Goal: Information Seeking & Learning: Learn about a topic

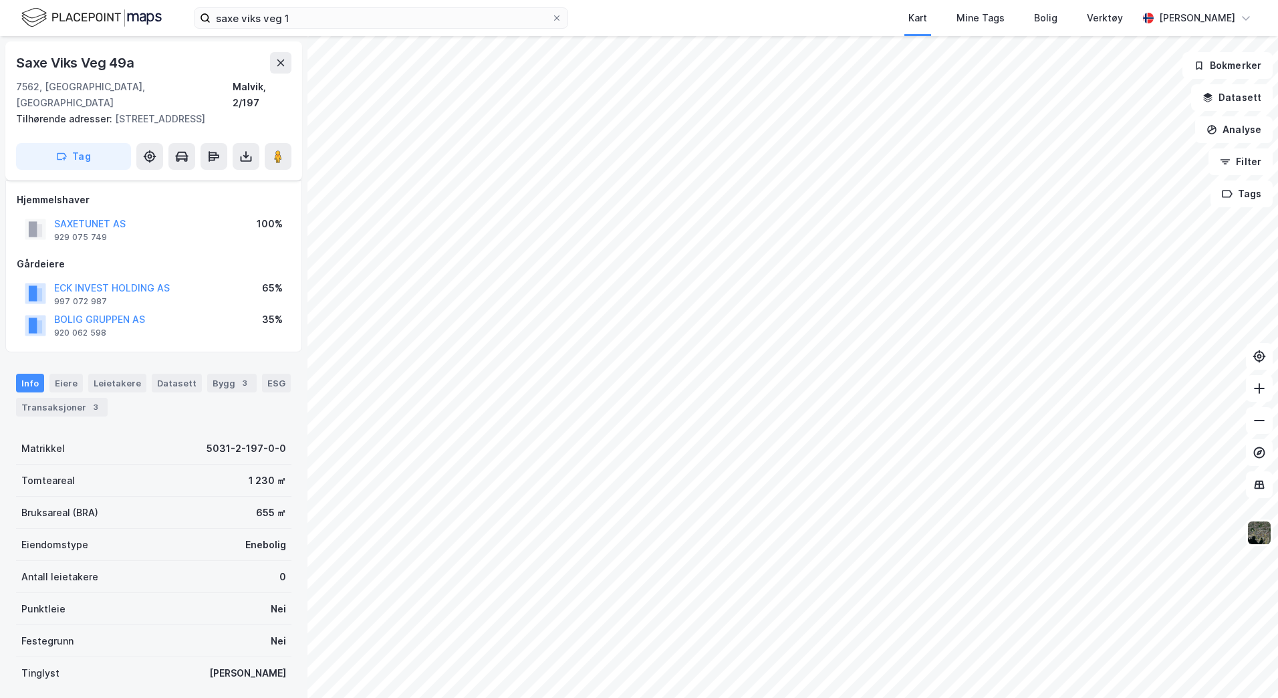
scroll to position [94, 0]
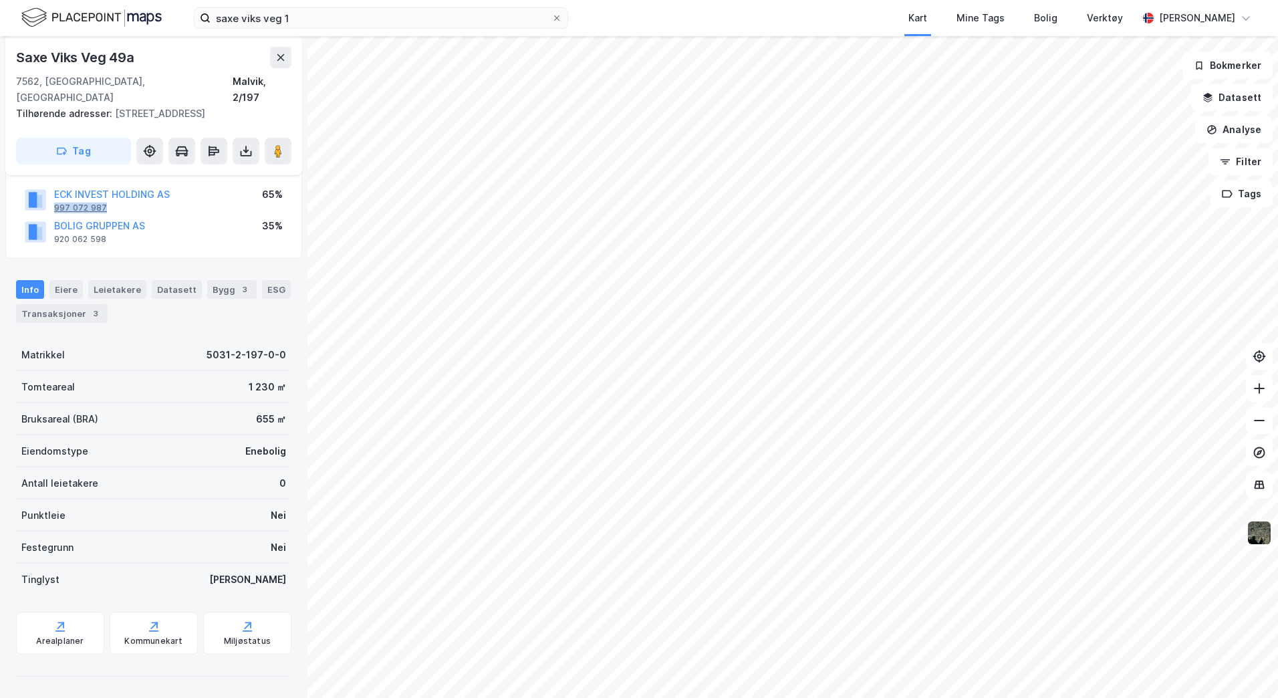
drag, startPoint x: 118, startPoint y: 210, endPoint x: 54, endPoint y: 208, distance: 64.2
click at [54, 208] on div "ECK INVEST HOLDING AS 997 072 987" at bounding box center [112, 199] width 116 height 27
copy div "997 072 987"
drag, startPoint x: 112, startPoint y: 239, endPoint x: 54, endPoint y: 239, distance: 58.2
click at [54, 239] on div "BOLIG GRUPPEN AS 920 062 598" at bounding box center [99, 231] width 91 height 27
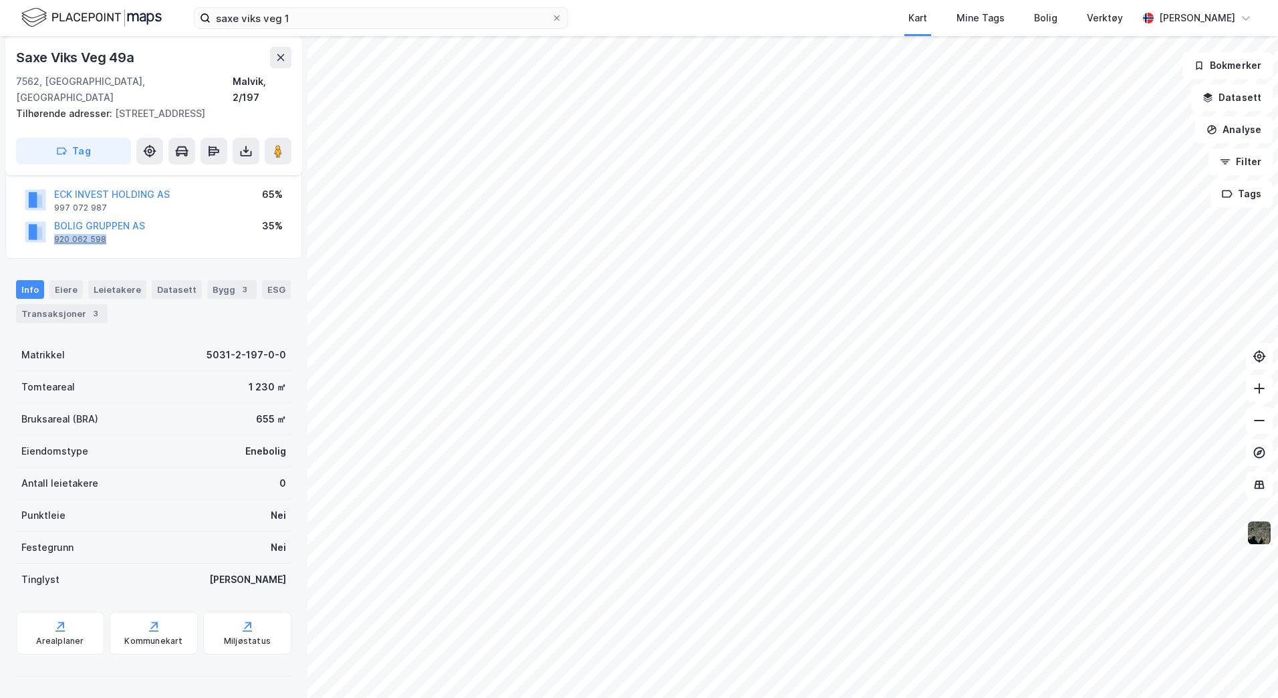
copy div "920 062 598"
click at [246, 148] on icon at bounding box center [245, 149] width 1 height 7
click at [217, 177] on div "Last ned grunnbok" at bounding box center [180, 177] width 78 height 11
click at [200, 250] on div "Hjemmelshaver SAXETUNET AS 929 075 749 100% Gårdeiere ECK INVEST HOLDING AS 997…" at bounding box center [153, 173] width 297 height 172
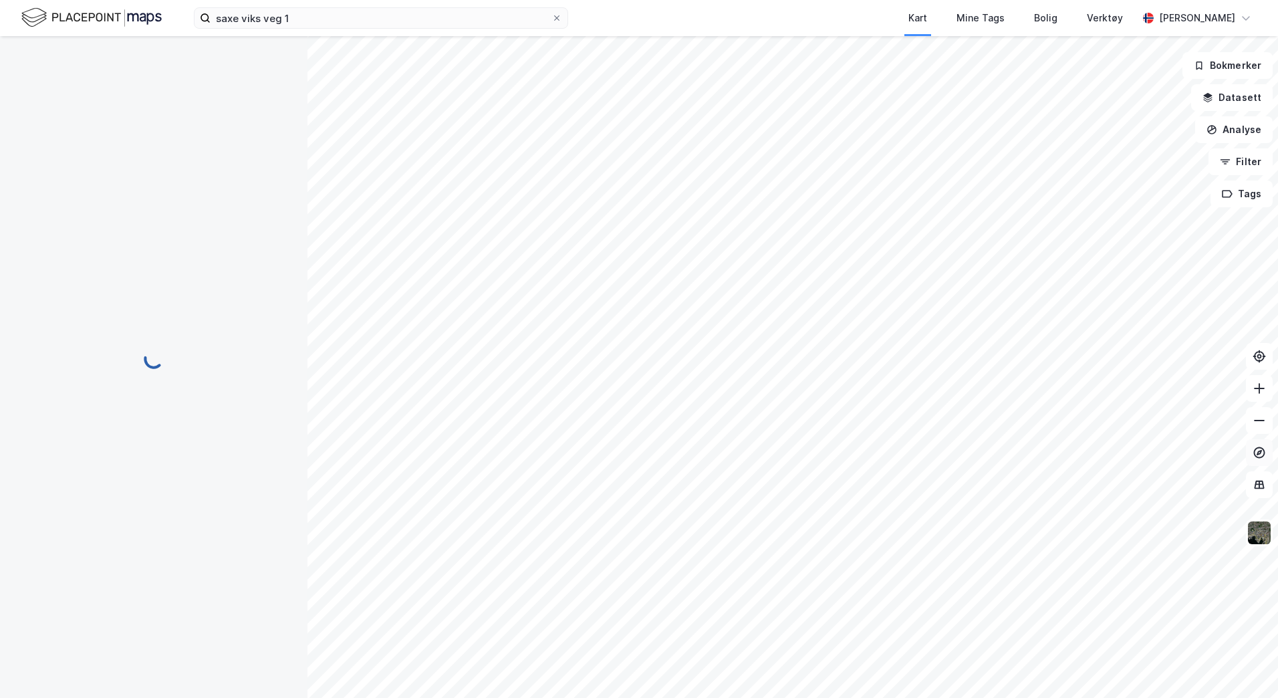
scroll to position [29, 0]
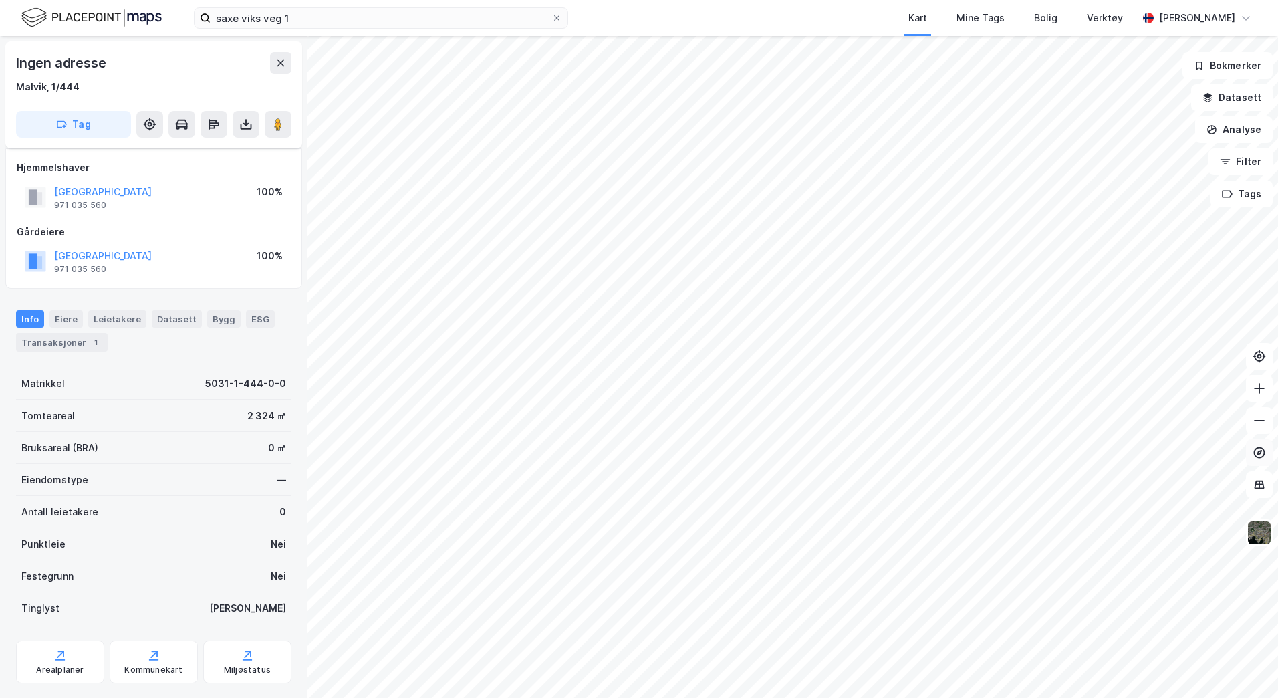
scroll to position [29, 0]
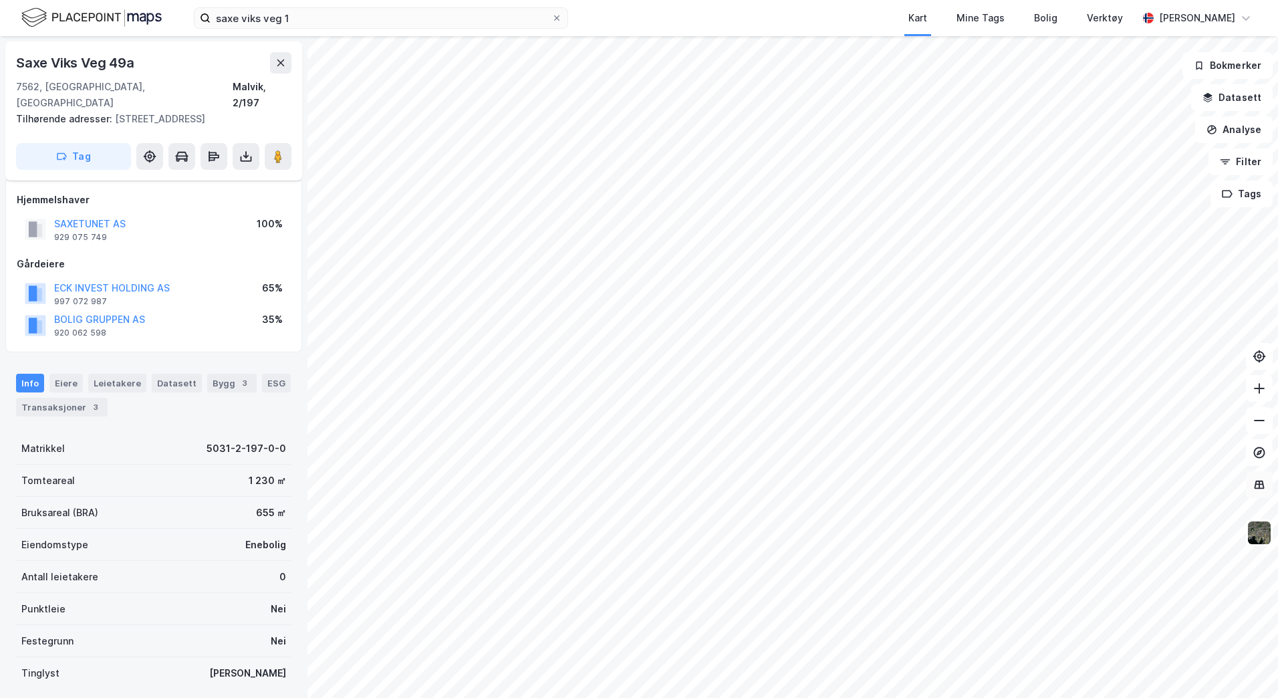
scroll to position [29, 0]
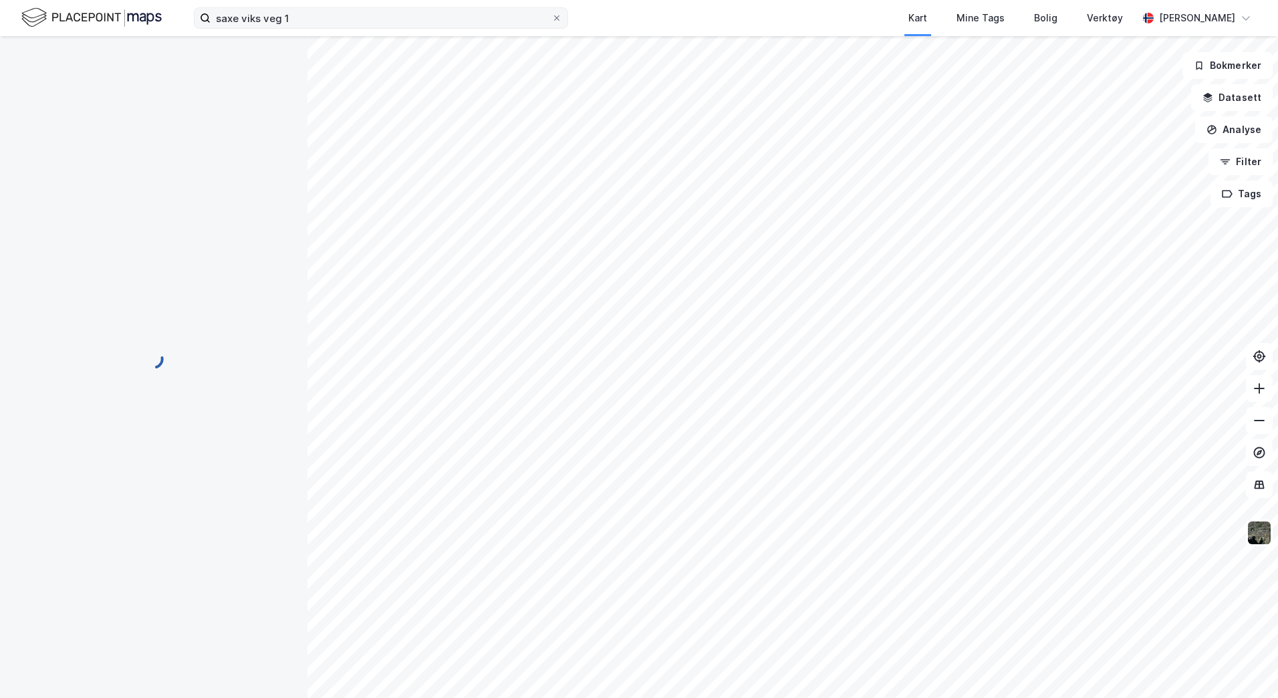
scroll to position [29, 0]
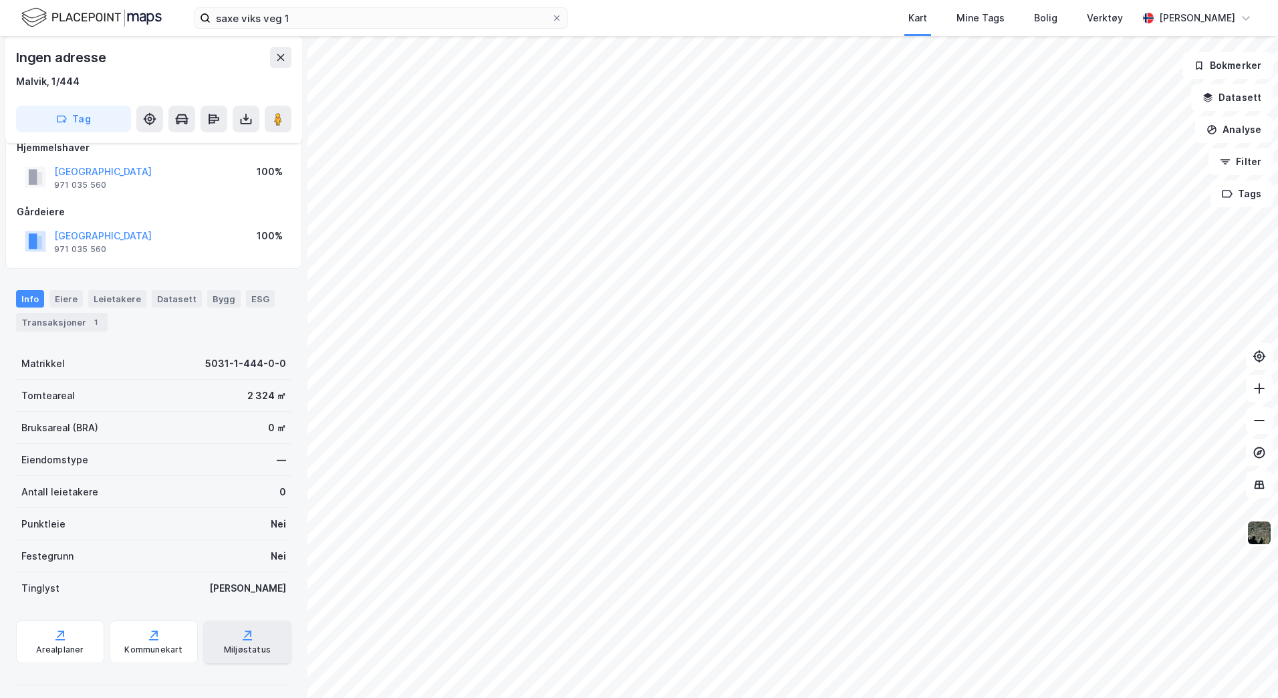
scroll to position [29, 0]
